Goal: Communication & Community: Answer question/provide support

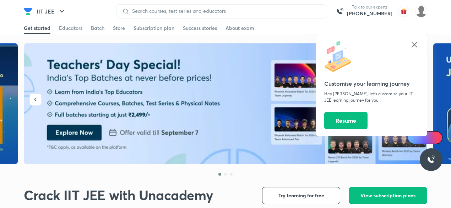
click at [419, 43] on div "Customise your learning journey Hey [PERSON_NAME], let’s customise your IIT JEE…" at bounding box center [372, 84] width 112 height 103
click at [416, 44] on icon at bounding box center [414, 44] width 9 height 9
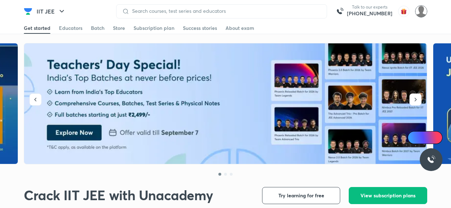
click at [416, 10] on img at bounding box center [421, 11] width 12 height 12
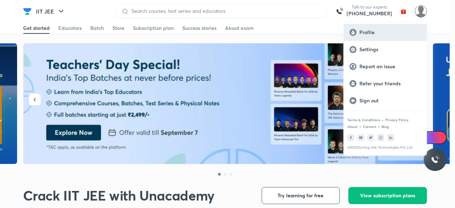
click at [383, 34] on p "Profile" at bounding box center [389, 32] width 61 height 6
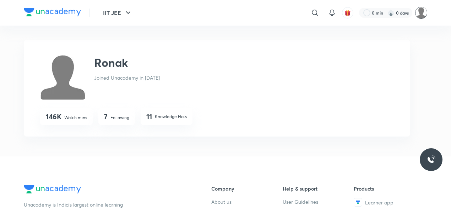
click at [420, 15] on img at bounding box center [421, 13] width 12 height 12
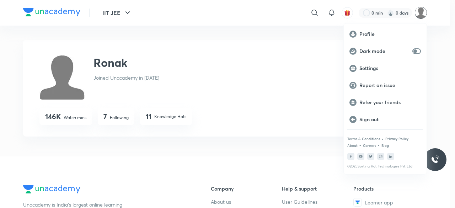
click at [374, 17] on div at bounding box center [227, 104] width 455 height 208
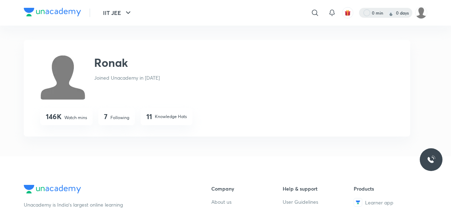
click at [369, 15] on div at bounding box center [385, 13] width 53 height 10
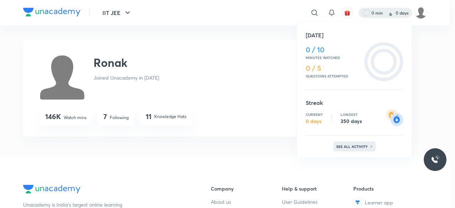
click at [348, 147] on p "See all activity" at bounding box center [352, 146] width 33 height 4
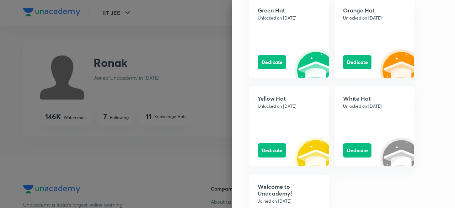
scroll to position [836, 0]
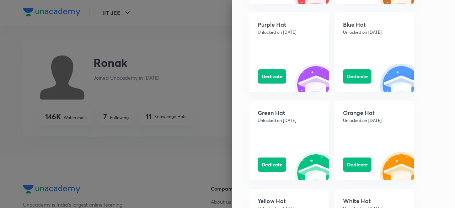
drag, startPoint x: 325, startPoint y: 129, endPoint x: 285, endPoint y: 101, distance: 49.5
click at [285, 101] on div "Green Hat Unlocked on [DATE] Dedicate" at bounding box center [289, 141] width 80 height 80
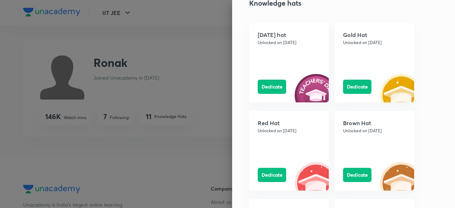
scroll to position [649, 0]
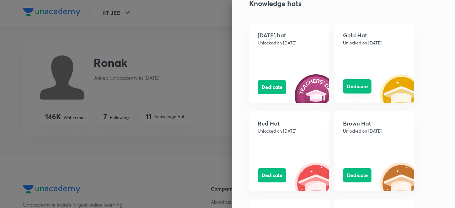
click at [346, 83] on button "Dedicate" at bounding box center [357, 86] width 28 height 14
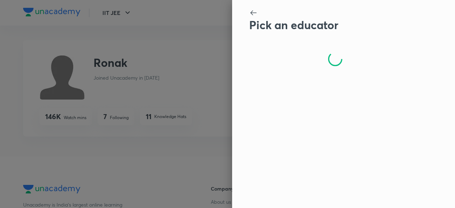
scroll to position [0, 0]
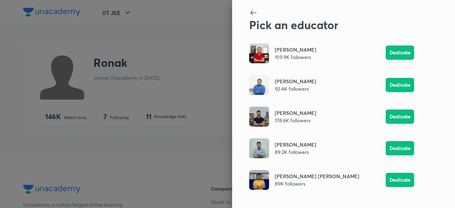
click at [404, 54] on button "Dedicate" at bounding box center [399, 52] width 28 height 14
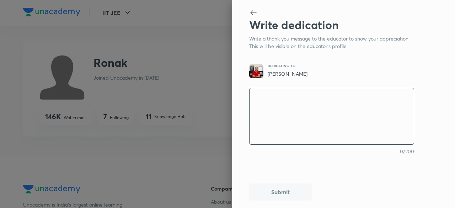
click at [300, 98] on textarea at bounding box center [331, 116] width 164 height 59
type textarea "s"
type textarea "x"
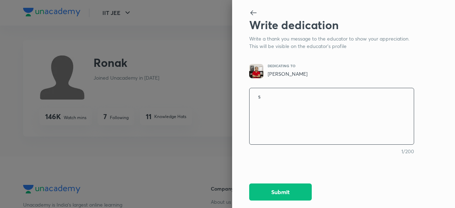
type textarea "si"
type textarea "x"
type textarea "s"
type textarea "x"
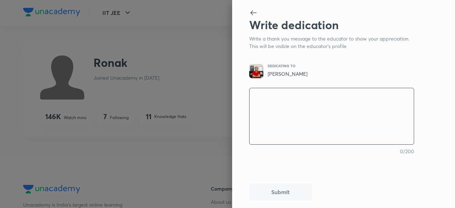
type textarea "S"
type textarea "x"
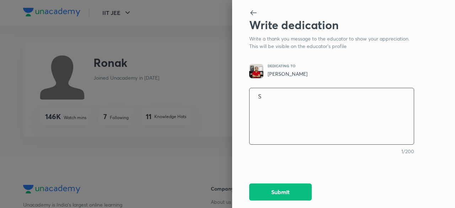
type textarea "Si"
type textarea "x"
type textarea "Sir"
type textarea "x"
type textarea "Sir"
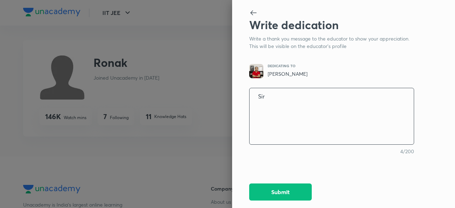
type textarea "x"
type textarea "Sir"
type textarea "x"
type textarea "Si"
type textarea "x"
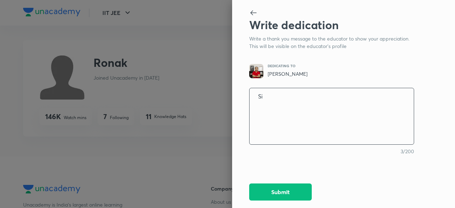
type textarea "S"
type textarea "x"
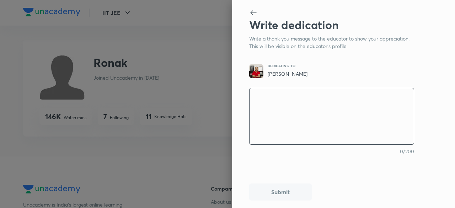
type textarea "H"
type textarea "x"
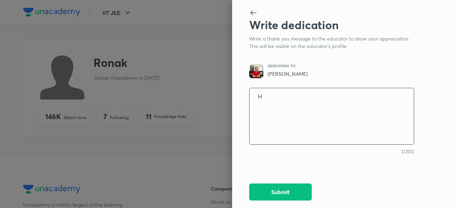
type textarea "Ha"
type textarea "x"
type textarea "Hap"
type textarea "x"
type textarea "Happ"
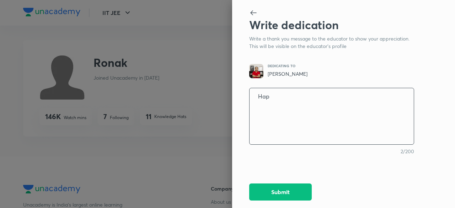
type textarea "x"
type textarea "Happy"
type textarea "x"
type textarea "Happy"
type textarea "x"
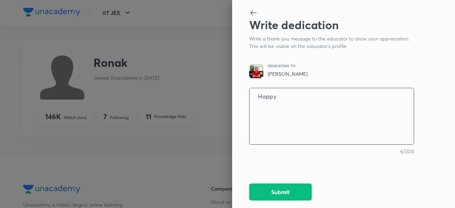
type textarea "Happy t"
type textarea "x"
type textarea "Happy te"
type textarea "x"
type textarea "Happy tea"
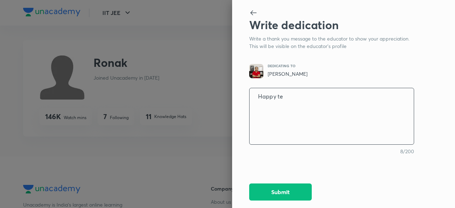
type textarea "x"
type textarea "Happy teac"
type textarea "x"
type textarea "Happy teach"
type textarea "x"
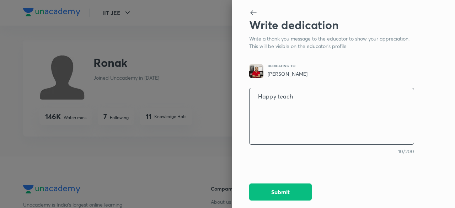
type textarea "Happy teache"
type textarea "x"
type textarea "Happy teacher"
type textarea "x"
type textarea "Happy teachers"
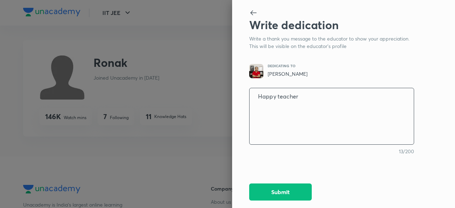
type textarea "x"
type textarea "Happy teachers"
type textarea "x"
type textarea "Happy teachers"
type textarea "x"
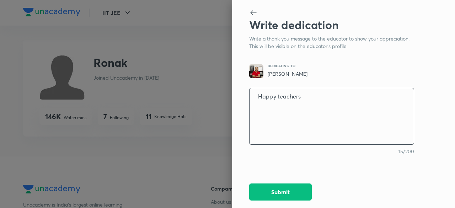
type textarea "Happy teacher"
type textarea "x"
type textarea "Happy teacher""
type textarea "x"
type textarea "Happy teacher"d"
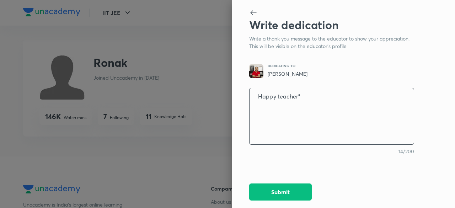
type textarea "x"
type textarea "Happy teacher""
type textarea "x"
type textarea "Happy teacher"
type textarea "x"
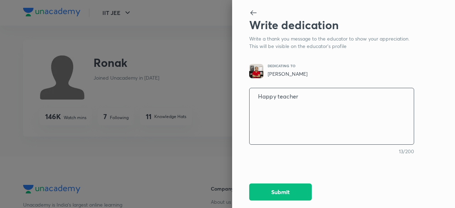
type textarea "Happy teacher'"
type textarea "x"
type textarea "Happy teacher's"
type textarea "x"
type textarea "Happy teacher's"
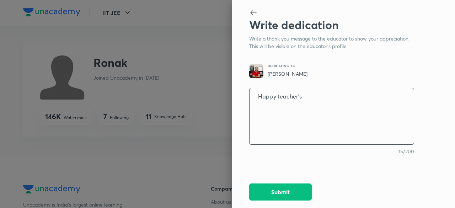
type textarea "x"
type textarea "Happy teacher's d"
type textarea "x"
type textarea "Happy teacher's da"
type textarea "x"
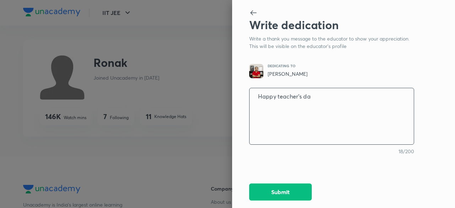
type textarea "Happy teacher's day"
type textarea "x"
type textarea "Happy teacher's day"
type textarea "x"
type textarea "Happy teacher's day s"
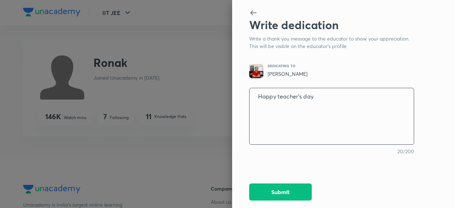
type textarea "x"
type textarea "Happy teacher's day [PERSON_NAME]"
type textarea "x"
type textarea "Happy teacher's day [PERSON_NAME]"
type textarea "x"
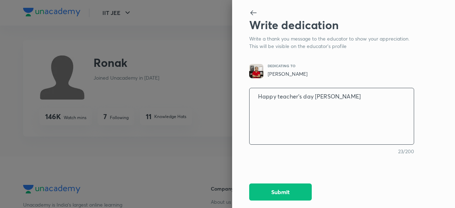
type textarea "Happy teacher's day [PERSON_NAME]."
type textarea "x"
type textarea "Happy teacher's day [PERSON_NAME]."
type textarea "x"
type textarea "Happy teacher's day [PERSON_NAME]. Y"
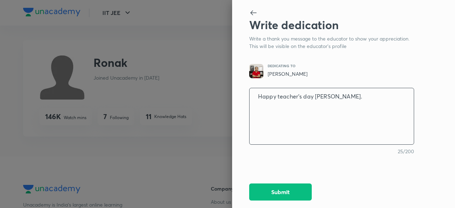
type textarea "x"
type textarea "Happy teacher's day [PERSON_NAME]."
type textarea "x"
type textarea "Happy teacher's day [PERSON_NAME]. Y"
type textarea "x"
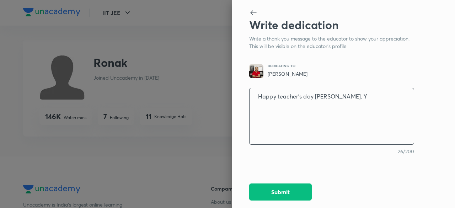
type textarea "Happy teacher's day [PERSON_NAME]. Yo"
type textarea "x"
type textarea "Happy teacher's day [PERSON_NAME]. You"
type textarea "x"
type textarea "Happy teacher's day [PERSON_NAME]. Your"
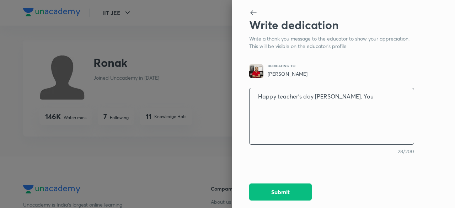
type textarea "x"
type textarea "Happy teacher's day [PERSON_NAME]. Your"
type textarea "x"
type textarea "Happy teacher's day [PERSON_NAME]. Your w"
type textarea "x"
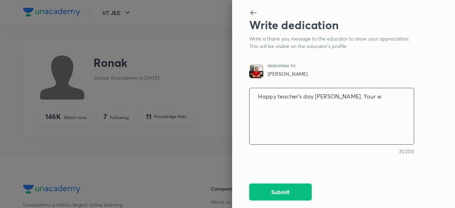
type textarea "Happy teacher's day [PERSON_NAME]. Your wa"
type textarea "x"
type textarea "Happy teacher's day [PERSON_NAME]. Your way"
type textarea "x"
type textarea "Happy teacher's day [PERSON_NAME]. Your way"
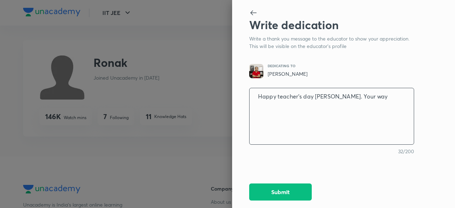
type textarea "x"
type textarea "Happy teacher's day [PERSON_NAME]. Your way o"
type textarea "x"
type textarea "Happy teacher's day [PERSON_NAME]. Your way of"
type textarea "x"
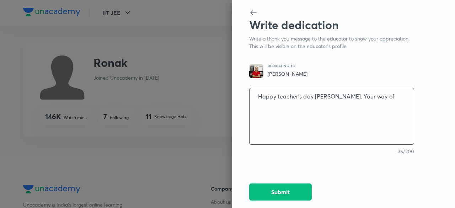
type textarea "Happy teacher's day [PERSON_NAME]. Your way of"
type textarea "x"
type textarea "Happy teacher's day [PERSON_NAME]. Your way of t"
type textarea "x"
type textarea "Happy teacher's day [PERSON_NAME]. Your way of te"
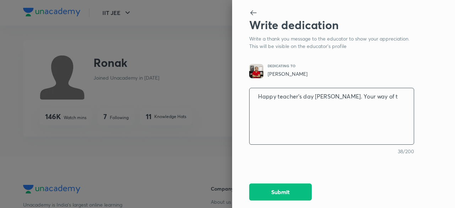
type textarea "x"
type textarea "Happy teacher's day [PERSON_NAME]. Your way of tea"
type textarea "x"
type textarea "Happy teacher's day [PERSON_NAME]. Your way of teac"
type textarea "x"
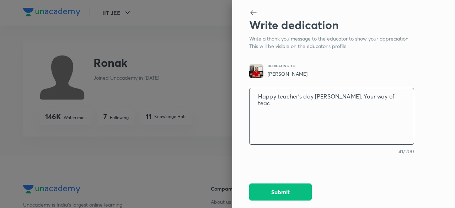
type textarea "Happy teacher's day [PERSON_NAME]. Your way of teach"
type textarea "x"
type textarea "Happy teacher's day [PERSON_NAME]. Your way of teachi"
type textarea "x"
type textarea "Happy teacher's day [PERSON_NAME]. Your way of teachin"
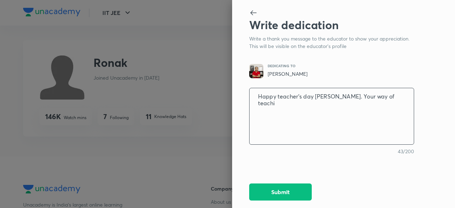
type textarea "x"
type textarea "Happy teacher's day [PERSON_NAME]. Your way of teaching"
type textarea "x"
type textarea "Happy teacher's day [PERSON_NAME]. Your way of teaching"
type textarea "x"
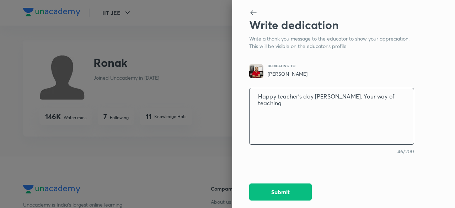
type textarea "Happy teacher's day [PERSON_NAME]. Your way of teaching i"
type textarea "x"
type textarea "Happy teacher's day [PERSON_NAME]. Your way of teaching is"
type textarea "x"
type textarea "Happy teacher's day [PERSON_NAME]. Your way of teaching is"
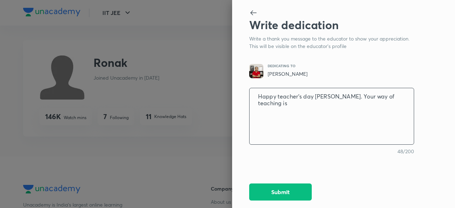
type textarea "x"
type textarea "Happy teacher's day [PERSON_NAME]. Your way of teaching is r"
type textarea "x"
type textarea "Happy teacher's day [PERSON_NAME]. Your way of teaching is re"
type textarea "x"
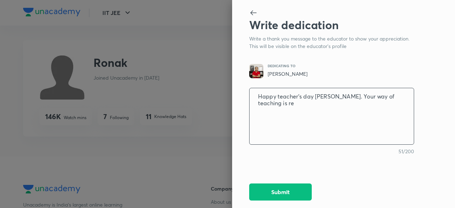
type textarea "Happy teacher's day [PERSON_NAME]. Your way of teaching is rea"
type textarea "x"
type textarea "Happy teacher's day [PERSON_NAME]. Your way of teaching is real"
type textarea "x"
type textarea "Happy teacher's day [PERSON_NAME]. Your way of teaching is reall"
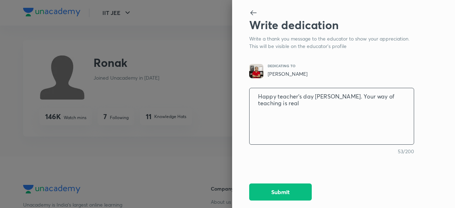
type textarea "x"
type textarea "Happy teacher's day [PERSON_NAME]. Your way of teaching is really"
type textarea "x"
type textarea "Happy teacher's day [PERSON_NAME]. Your way of teaching is really"
type textarea "x"
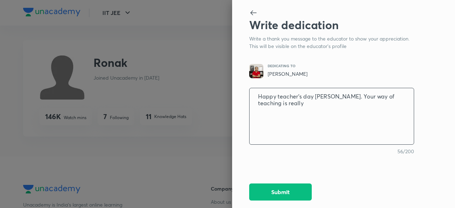
type textarea "Happy teacher's day [PERSON_NAME]. Your way of teaching is really w"
type textarea "x"
type textarea "Happy teacher's day [PERSON_NAME]. Your way of teaching is really wo"
type textarea "x"
type textarea "Happy teacher's day [PERSON_NAME]. Your way of teaching is really won"
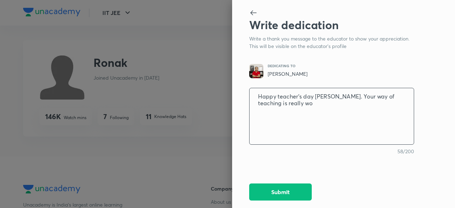
type textarea "x"
type textarea "Happy teacher's day [PERSON_NAME]. Your way of teaching is really wond"
type textarea "x"
type textarea "Happy teacher's day [PERSON_NAME]. Your way of teaching is really wonde"
type textarea "x"
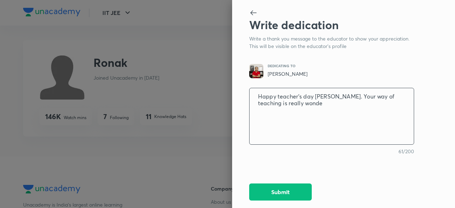
type textarea "Happy teacher's day [PERSON_NAME]. Your way of teaching is really wonder"
type textarea "x"
type textarea "Happy teacher's day [PERSON_NAME]. Your way of teaching is really wonderf"
type textarea "x"
type textarea "Happy teacher's day [PERSON_NAME]. Your way of teaching is really wonderfu"
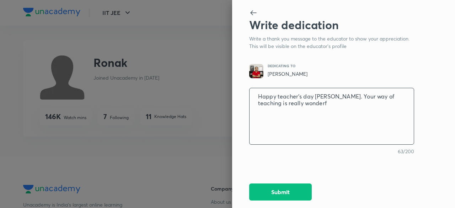
type textarea "x"
type textarea "Happy teacher's day [PERSON_NAME]. Your way of teaching is really wonderful"
type textarea "x"
type textarea "Happy teacher's day [PERSON_NAME]. Your way of teaching is really wonderful"
type textarea "x"
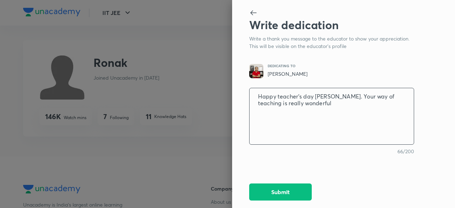
type textarea "Happy teacher's day [PERSON_NAME]. Your way of teaching is really wonderful"
type textarea "x"
type textarea "Happy teacher's day [PERSON_NAME]. Your way of teaching is really wonderful,"
type textarea "x"
type textarea "Happy teacher's day [PERSON_NAME]. Your way of teaching is really wonderful,"
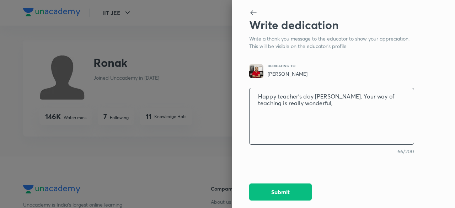
type textarea "x"
type textarea "Happy teacher's day [PERSON_NAME]. Your way of teaching is really wonderful, t"
type textarea "x"
type textarea "Happy teacher's day [PERSON_NAME]. Your way of teaching is really wonderful, th"
type textarea "x"
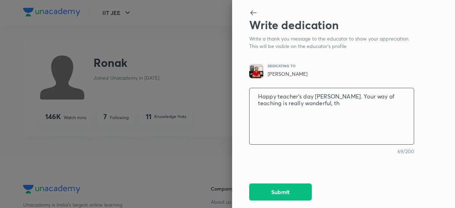
type textarea "Happy teacher's day [PERSON_NAME]. Your way of teaching is really wonderful, the"
type textarea "x"
type textarea "Happy teacher's day [PERSON_NAME]. Your way of teaching is really wonderful, the"
type textarea "x"
type textarea "Happy teacher's day [PERSON_NAME]. Your way of teaching is really wonderful, th…"
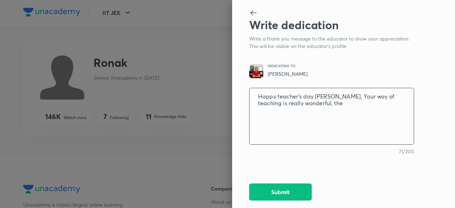
type textarea "x"
type textarea "Happy teacher's day [PERSON_NAME]. Your way of teaching is really wonderful, th…"
type textarea "x"
type textarea "Happy teacher's day [PERSON_NAME]. Your way of teaching is really wonderful, th…"
type textarea "x"
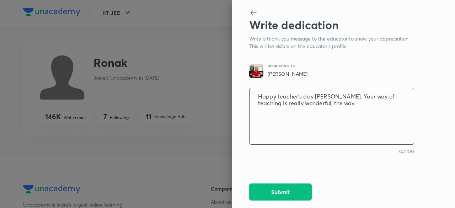
type textarea "Happy teacher's day [PERSON_NAME]. Your way of teaching is really wonderful, th…"
type textarea "x"
type textarea "Happy teacher's day [PERSON_NAME]. Your way of teaching is really wonderful, th…"
type textarea "x"
click at [382, 128] on textarea "Happy teacher's day [PERSON_NAME]. Your way of teaching is really wonderful, th…" at bounding box center [331, 116] width 164 height 59
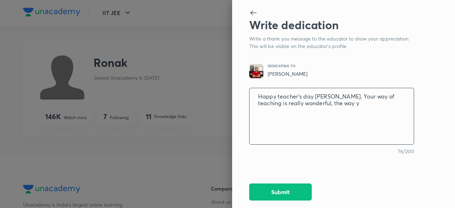
click at [400, 95] on textarea "Happy teacher's day [PERSON_NAME]. Your way of teaching is really wonderful, th…" at bounding box center [331, 116] width 164 height 59
click at [347, 97] on textarea "Happy teacher's day [PERSON_NAME]. Your way of teaching is really wonderful, th…" at bounding box center [331, 116] width 164 height 59
type textarea "Happy teacher's day [PERSON_NAME]. Your wa of teaching is really wonderful, the…"
type textarea "x"
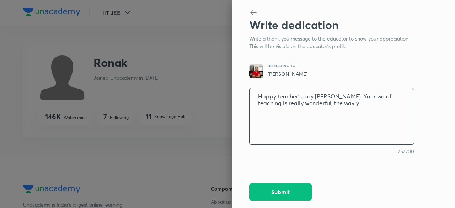
type textarea "Happy teacher's day [PERSON_NAME]. Your w of teaching is really wonderful, the …"
type textarea "x"
click at [342, 102] on textarea "Happy teacher's day [PERSON_NAME]. Your style of teaching is really wonderful, …" at bounding box center [331, 116] width 164 height 59
drag, startPoint x: 256, startPoint y: 96, endPoint x: 357, endPoint y: 111, distance: 102.1
click at [357, 111] on textarea "Happy teacher's day [PERSON_NAME]. Your style of teaching is really wonderful, …" at bounding box center [331, 116] width 164 height 59
